Goal: Entertainment & Leisure: Browse casually

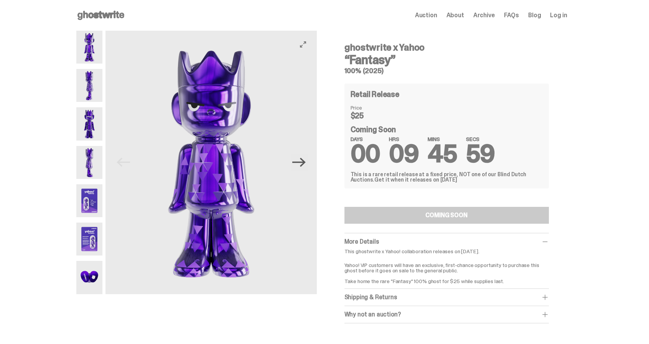
click at [300, 161] on icon "Next" at bounding box center [298, 162] width 13 height 13
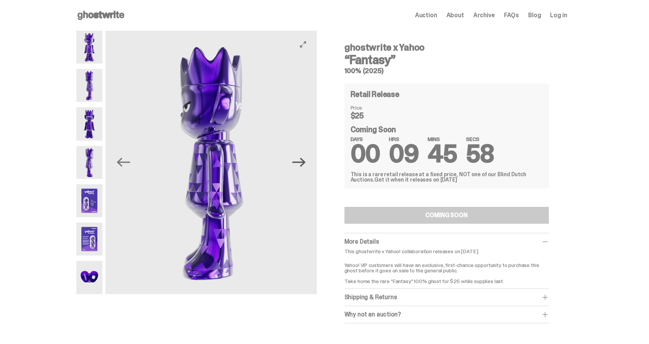
click at [300, 161] on icon "Next" at bounding box center [298, 162] width 13 height 13
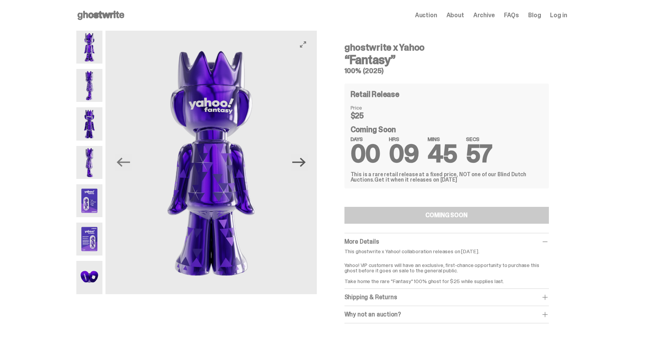
click at [300, 161] on icon "Next" at bounding box center [298, 162] width 13 height 13
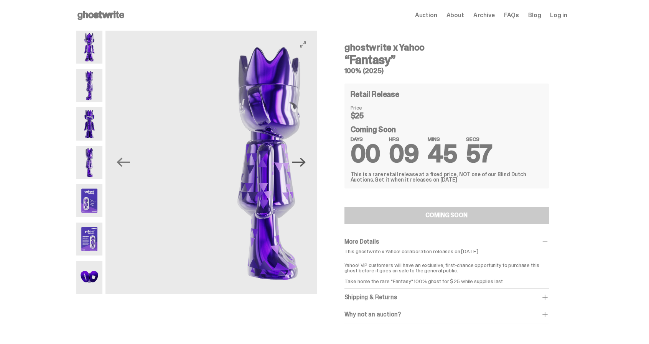
click at [300, 161] on icon "Next" at bounding box center [298, 162] width 13 height 13
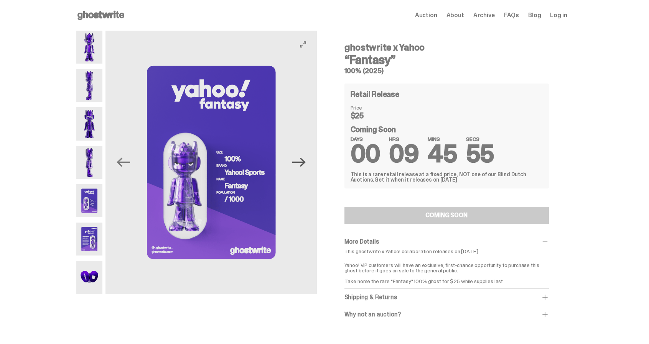
click at [300, 161] on icon "Next" at bounding box center [298, 162] width 13 height 13
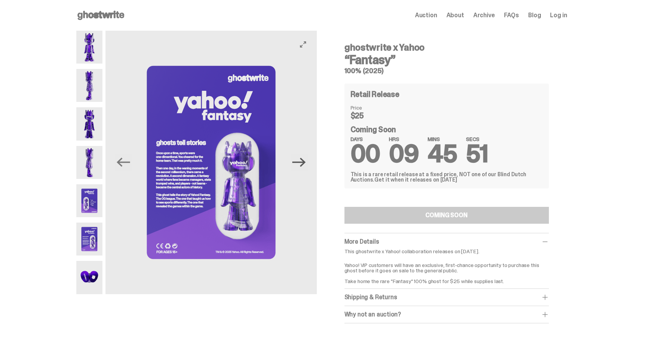
click at [300, 161] on icon "Next" at bounding box center [298, 162] width 13 height 13
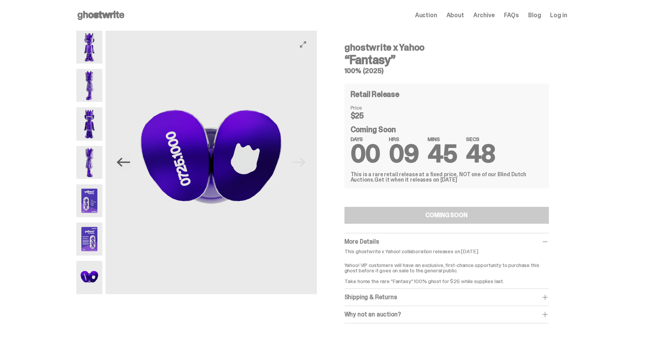
click at [128, 162] on icon "Previous" at bounding box center [123, 162] width 13 height 9
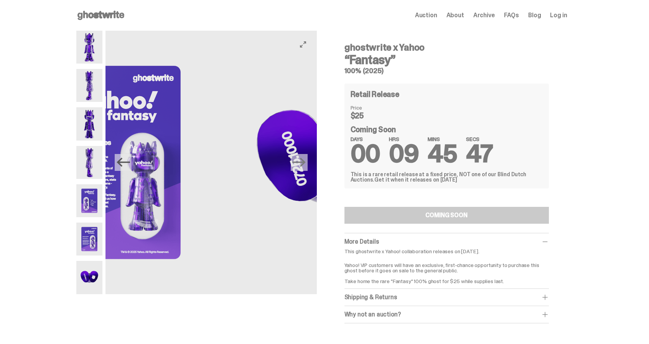
click at [128, 162] on icon "Previous" at bounding box center [123, 162] width 13 height 9
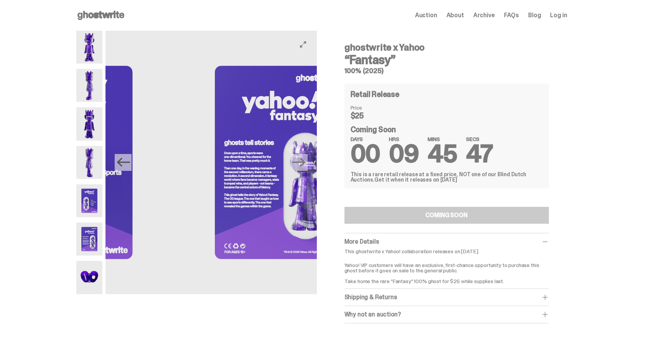
click at [128, 162] on icon "Previous" at bounding box center [123, 162] width 13 height 9
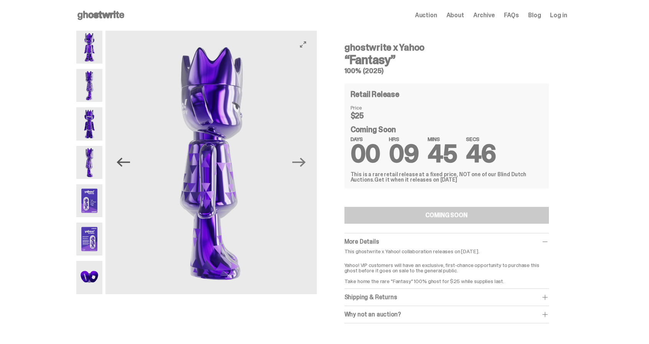
click at [128, 162] on icon "Previous" at bounding box center [123, 162] width 13 height 9
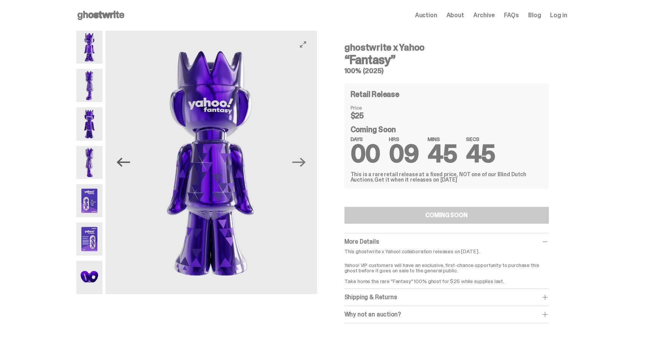
click at [128, 162] on icon "Previous" at bounding box center [123, 162] width 13 height 9
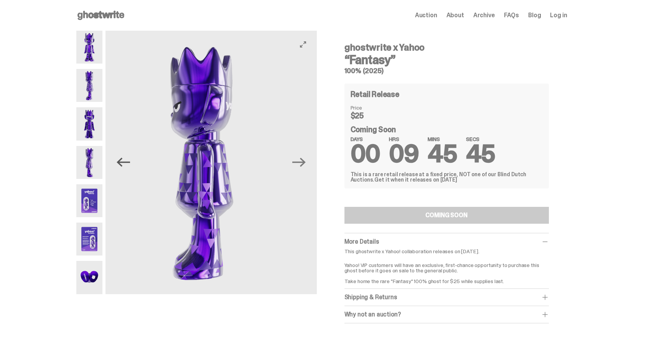
click at [128, 162] on icon "Previous" at bounding box center [123, 162] width 13 height 9
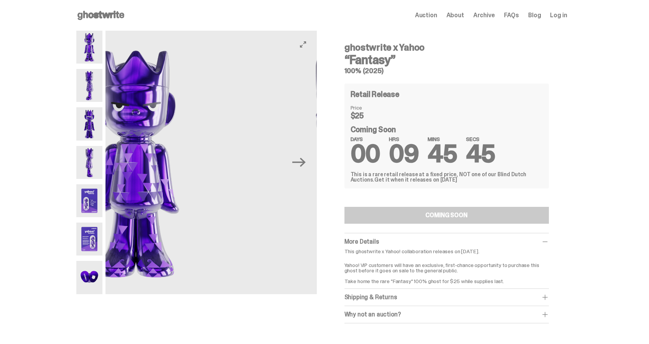
click at [128, 162] on img at bounding box center [135, 163] width 211 height 264
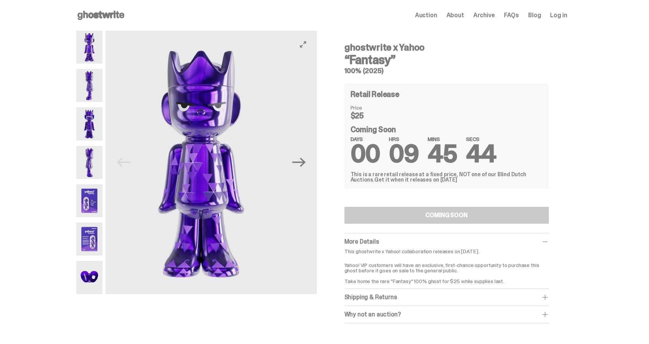
click at [128, 162] on img at bounding box center [200, 163] width 211 height 264
